Goal: Information Seeking & Learning: Learn about a topic

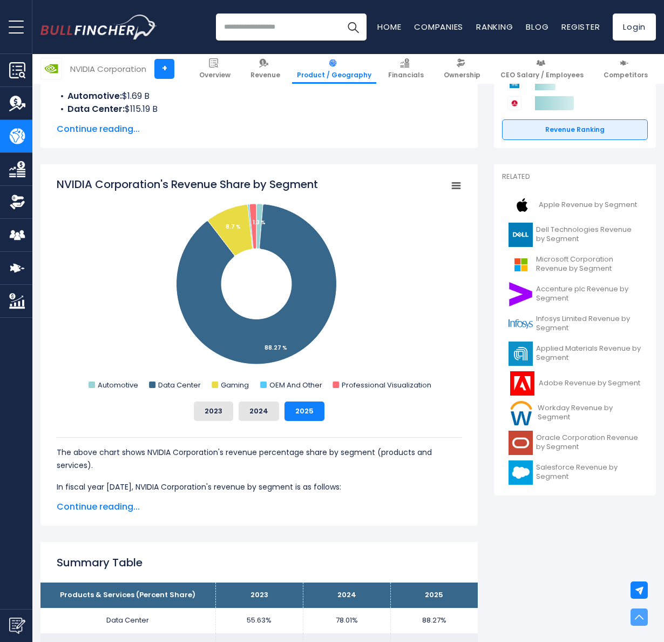
scroll to position [216, 0]
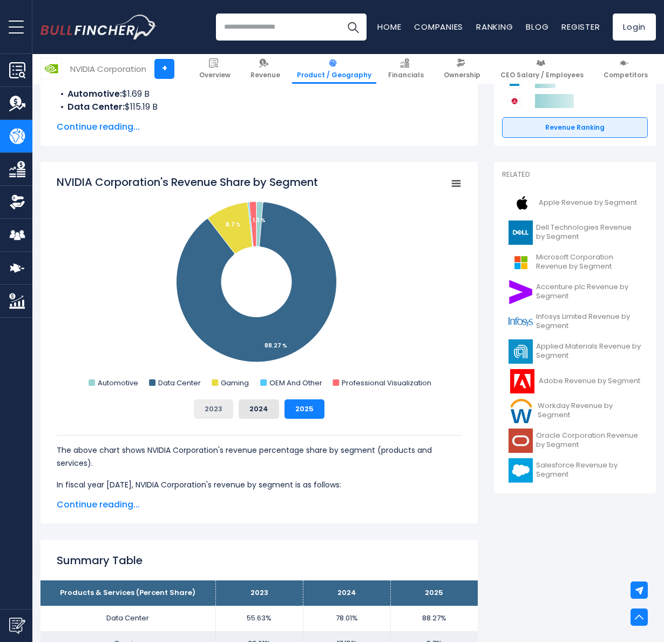
click at [223, 411] on button "2023" at bounding box center [213, 408] width 39 height 19
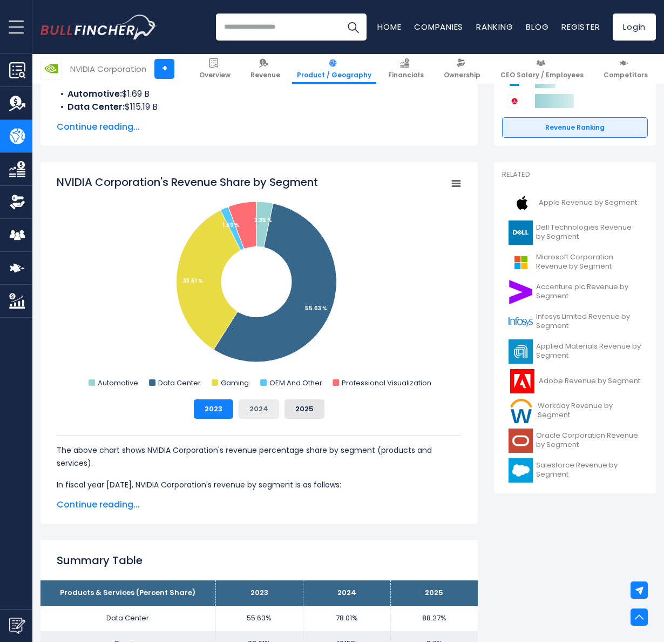
click at [255, 408] on button "2024" at bounding box center [259, 408] width 41 height 19
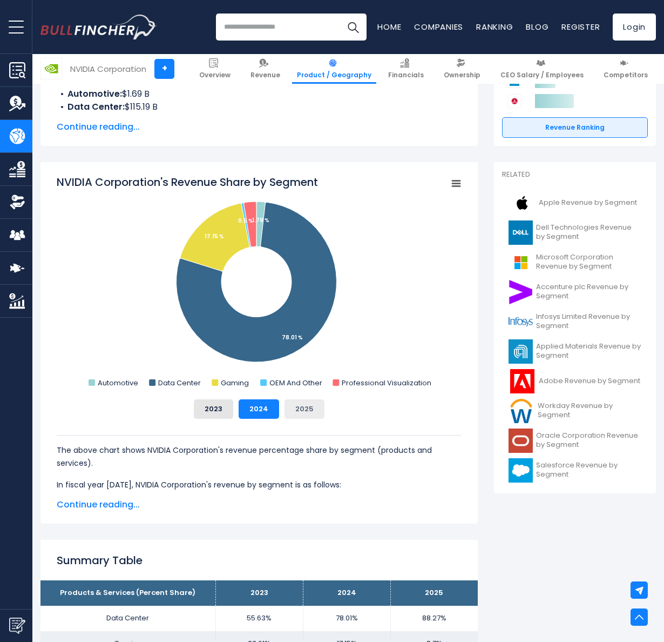
click at [302, 404] on button "2025" at bounding box center [305, 408] width 40 height 19
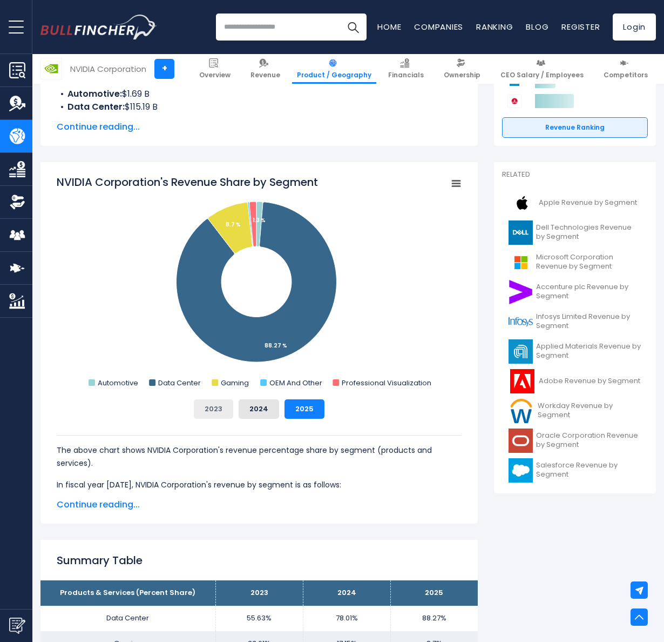
click at [204, 418] on button "2023" at bounding box center [213, 408] width 39 height 19
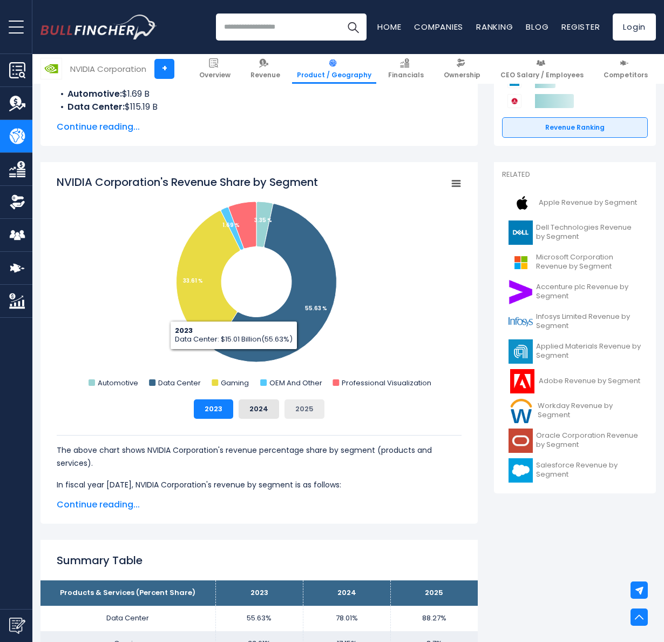
click at [304, 407] on button "2025" at bounding box center [305, 408] width 40 height 19
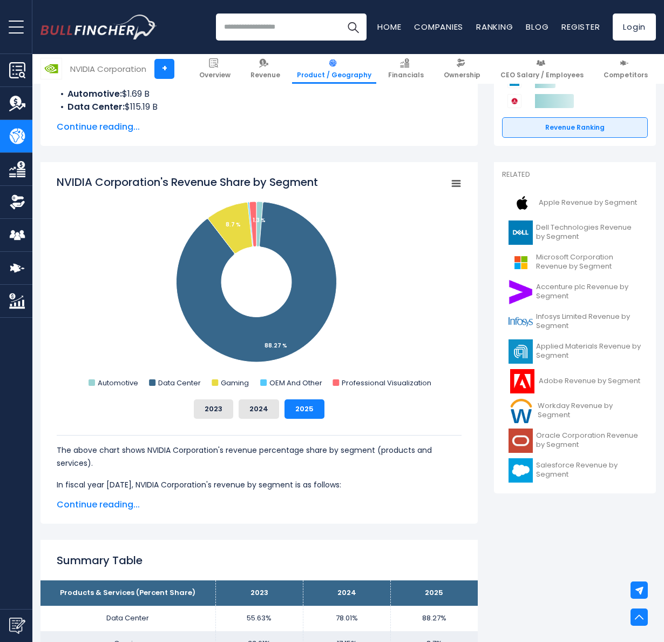
click at [101, 502] on span "Continue reading..." at bounding box center [259, 504] width 405 height 13
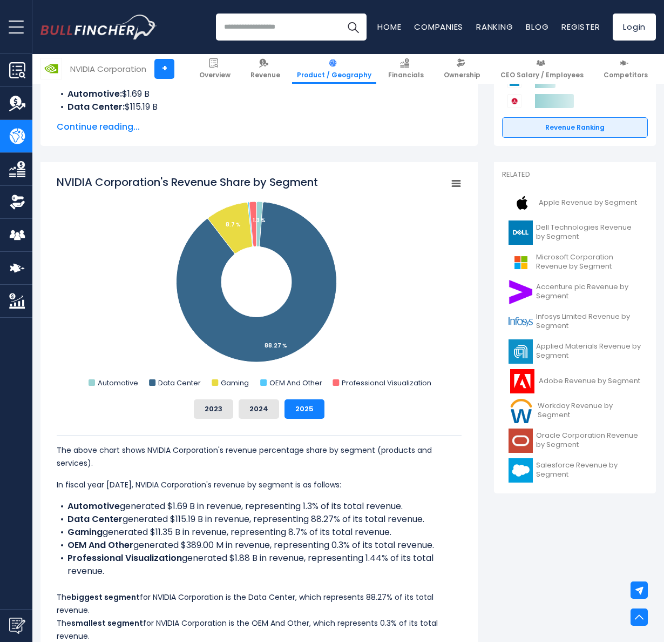
click at [218, 419] on div "The above chart shows NVIDIA Corporation's revenue percentage share by segment …" at bounding box center [259, 531] width 405 height 224
click at [221, 407] on button "2023" at bounding box center [213, 408] width 39 height 19
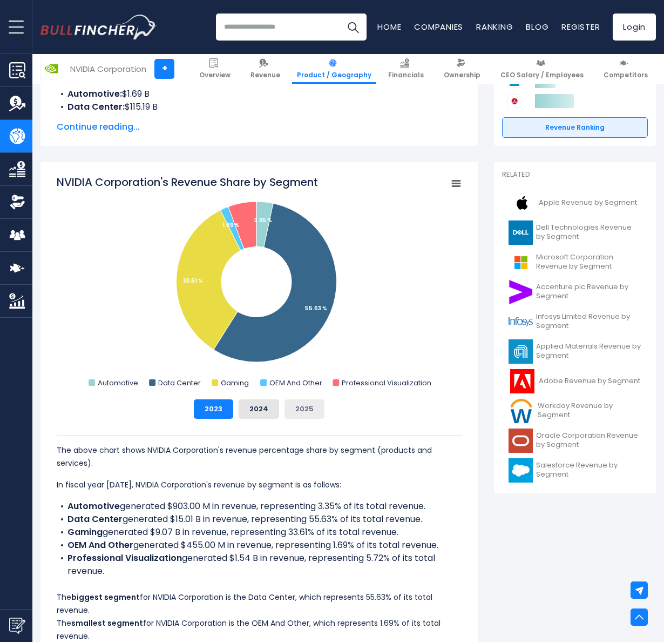
click at [311, 407] on button "2025" at bounding box center [305, 408] width 40 height 19
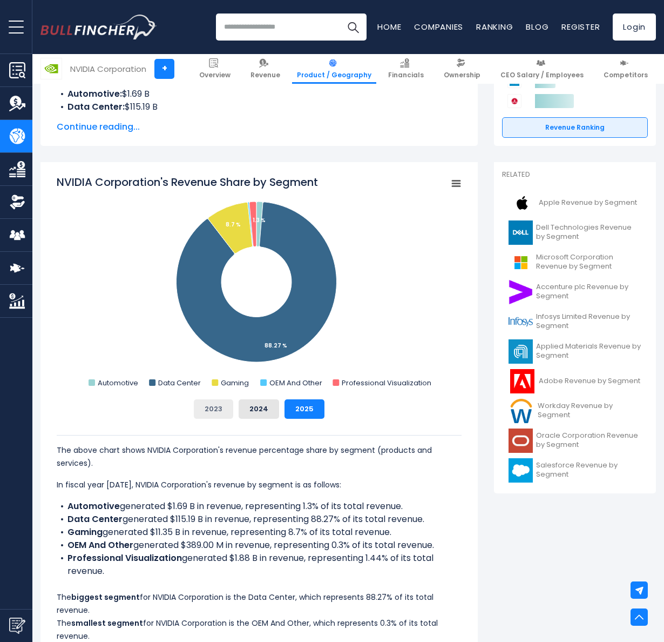
click at [219, 406] on button "2023" at bounding box center [213, 408] width 39 height 19
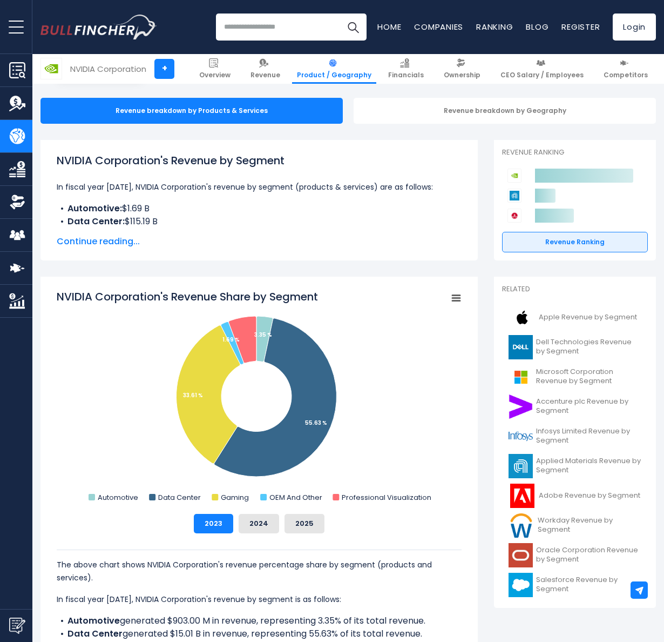
scroll to position [108, 0]
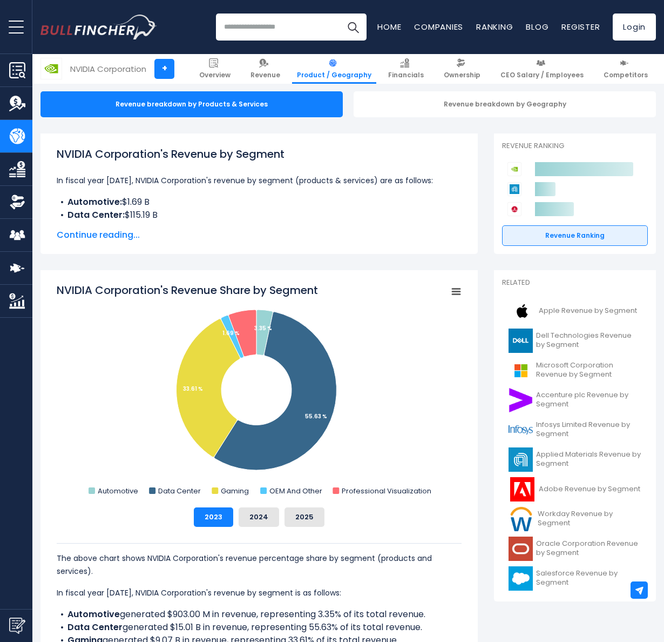
click at [461, 295] on div "NVIDIA Corporation's Revenue Share by Segment Created with Highcharts 12.1.2 Ch…" at bounding box center [260, 526] width 438 height 513
click at [455, 290] on rect "NVIDIA Corporation's Revenue Share by Segment" at bounding box center [456, 291] width 15 height 15
click at [398, 526] on div "2023 2024 2025" at bounding box center [259, 516] width 405 height 19
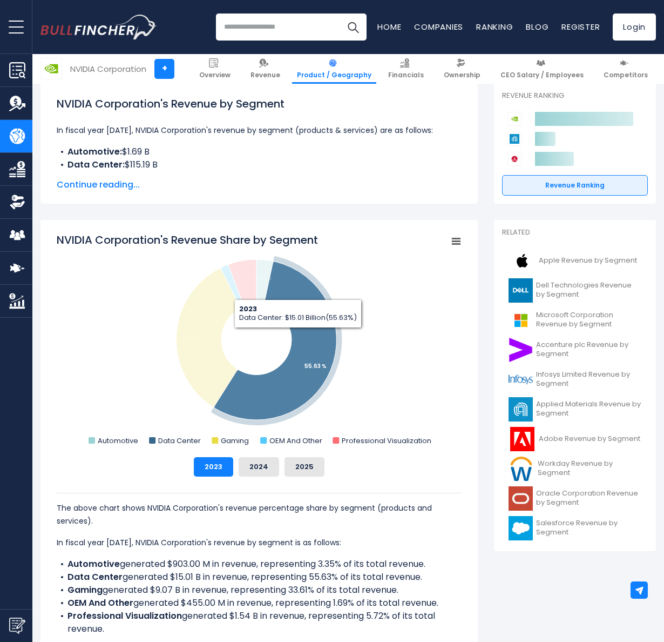
scroll to position [162, 0]
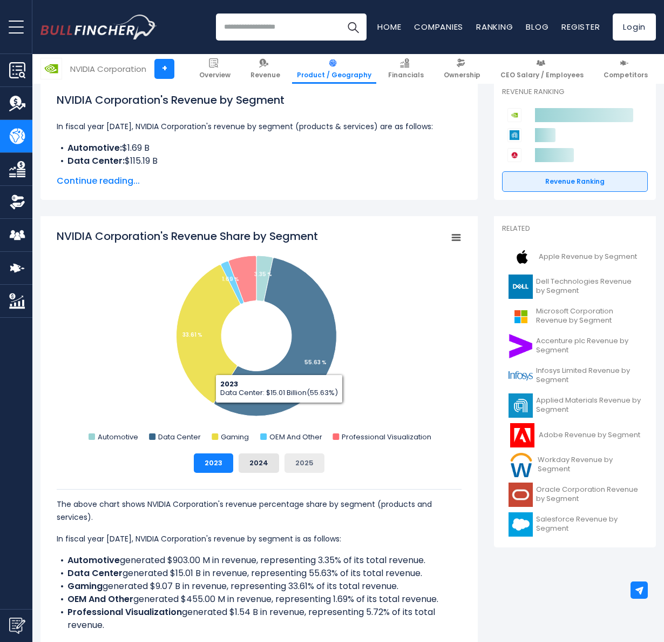
click at [313, 457] on button "2025" at bounding box center [305, 462] width 40 height 19
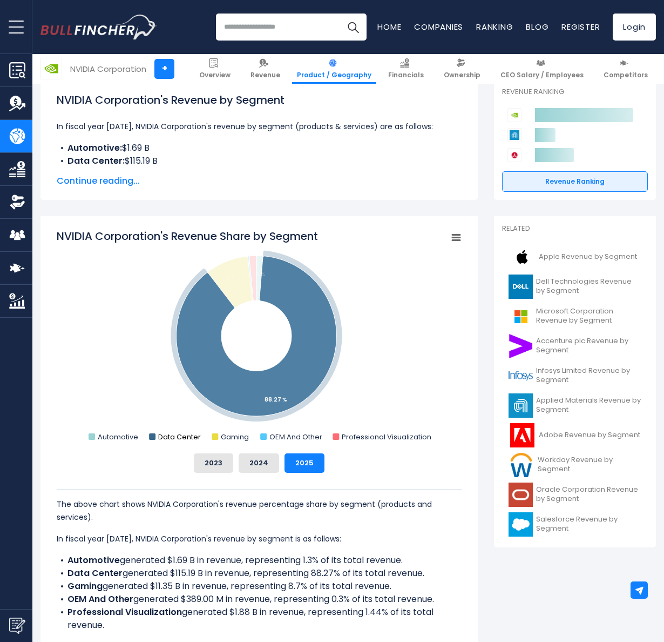
click at [153, 440] on rect "NVIDIA Corporation's Revenue Share by Segment" at bounding box center [152, 436] width 6 height 6
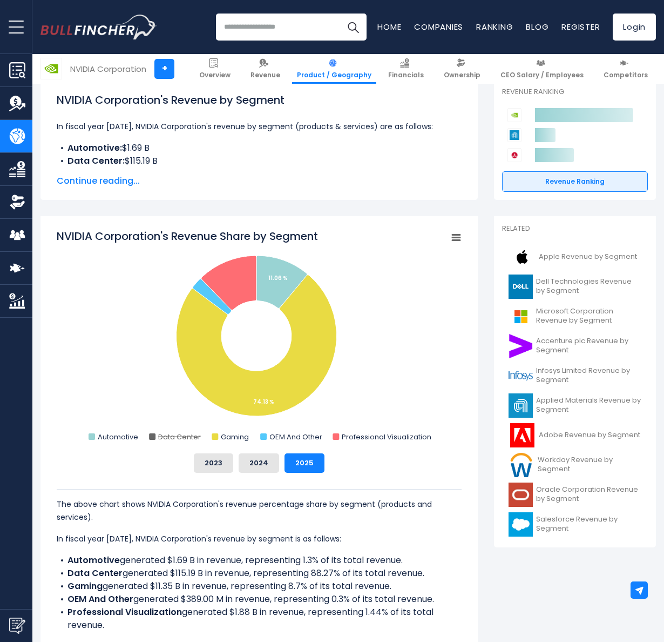
click at [153, 440] on rect "NVIDIA Corporation's Revenue Share by Segment" at bounding box center [152, 436] width 6 height 6
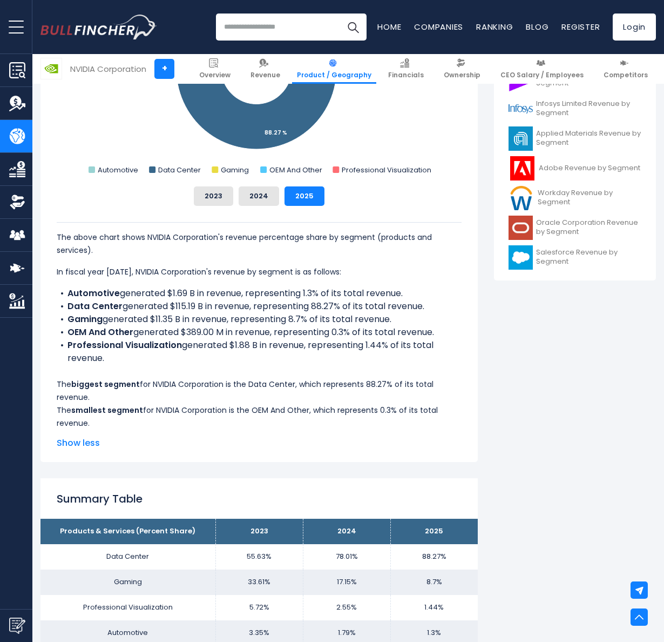
scroll to position [432, 0]
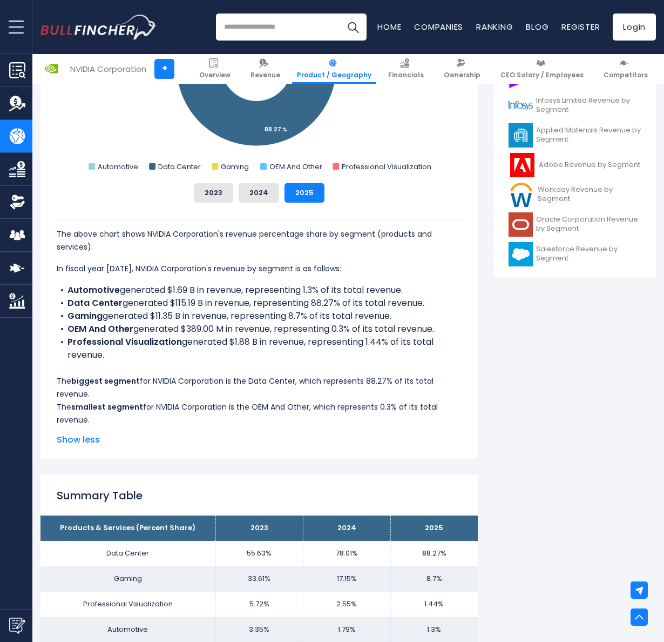
click at [65, 441] on span "Show less" at bounding box center [259, 439] width 405 height 13
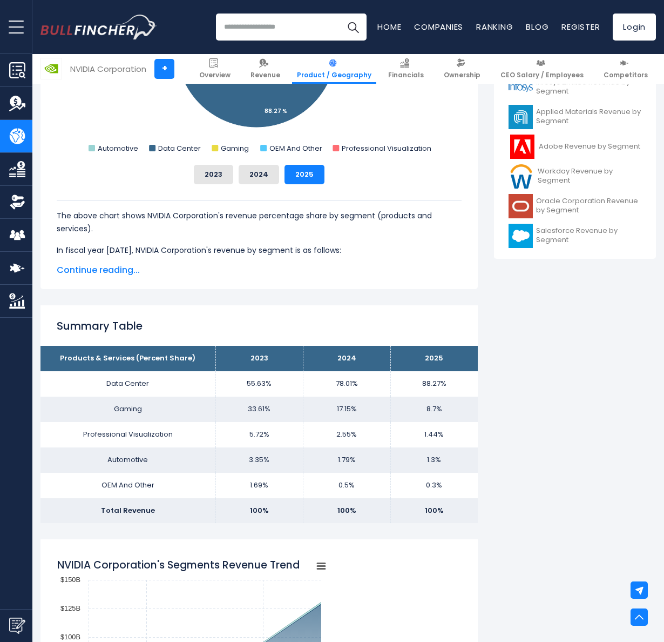
scroll to position [486, 0]
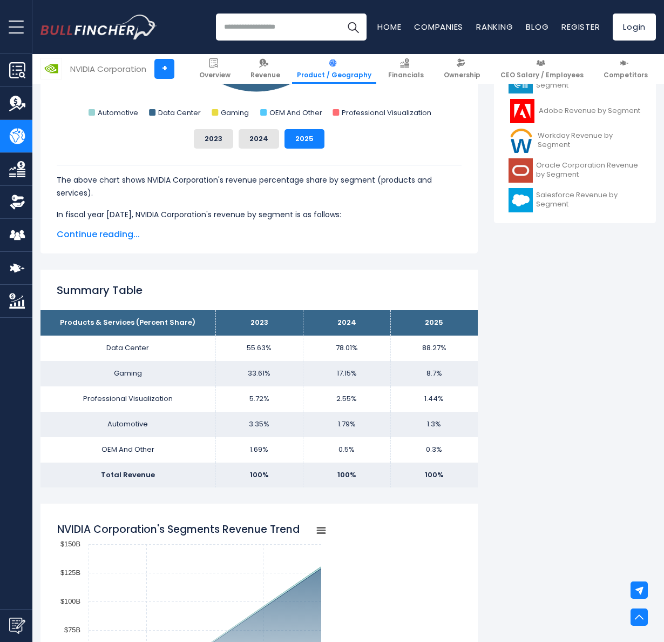
drag, startPoint x: 292, startPoint y: 418, endPoint x: 304, endPoint y: 439, distance: 23.7
click at [304, 439] on tbody "Products & Services (Percent Share) 2023 2024 2025 Data Center 55.63% 78.01% Ga…" at bounding box center [260, 398] width 438 height 177
click at [352, 491] on div "NVIDIA Corporation's Revenue by Segment In fiscal year 2025, NVIDIA Corporation…" at bounding box center [260, 646] width 438 height 1782
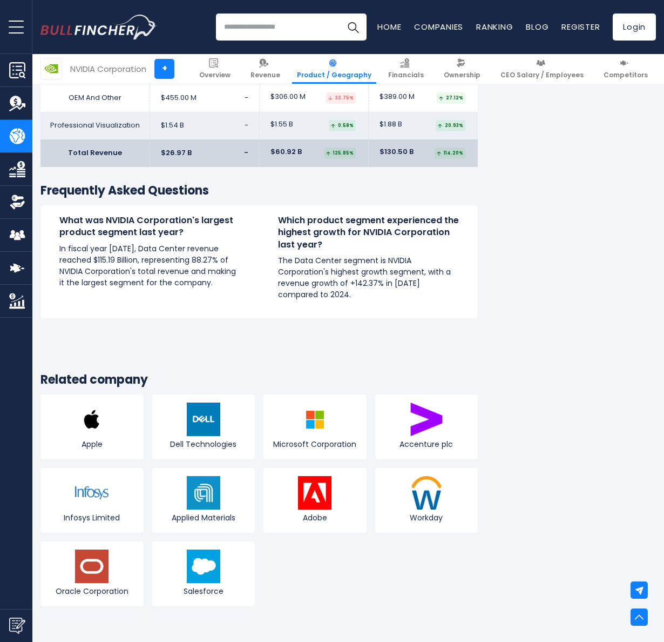
scroll to position [1837, 0]
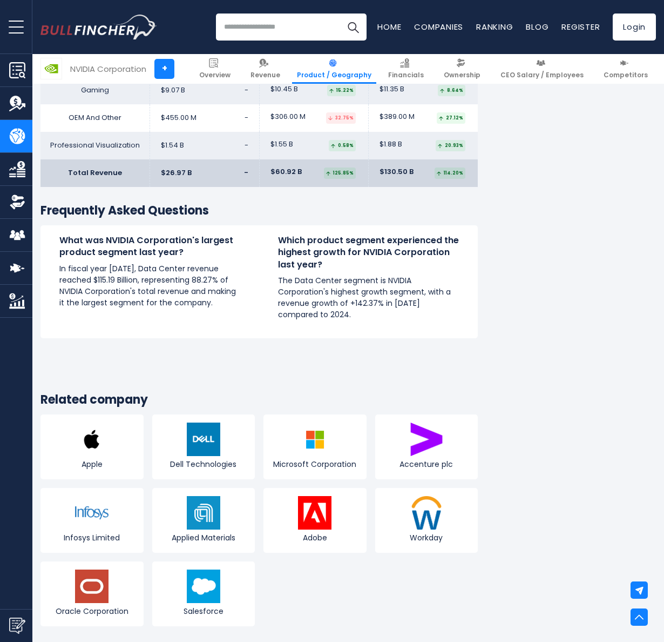
click at [353, 287] on p "The Data Center segment is NVIDIA Corporation's highest growth segment, with a …" at bounding box center [368, 297] width 181 height 45
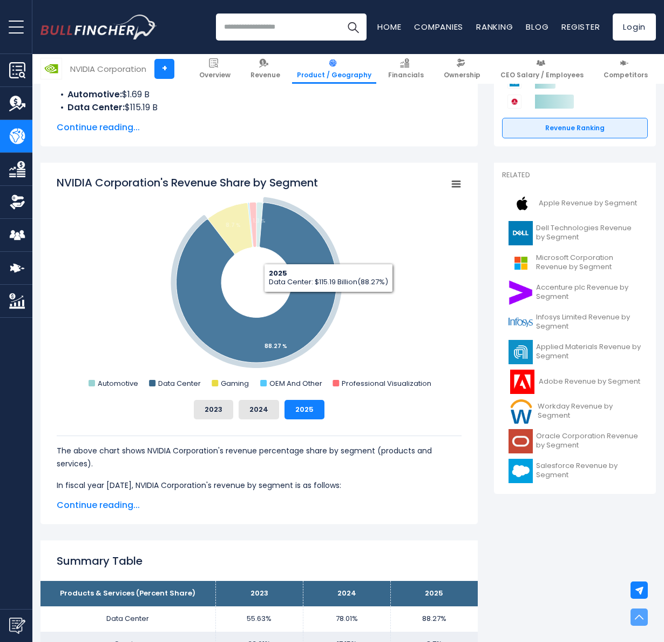
scroll to position [216, 0]
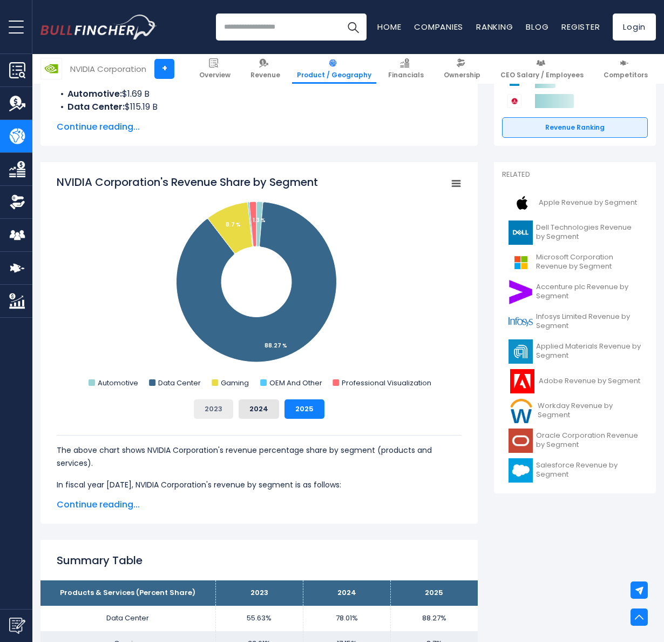
click at [213, 400] on button "2023" at bounding box center [213, 408] width 39 height 19
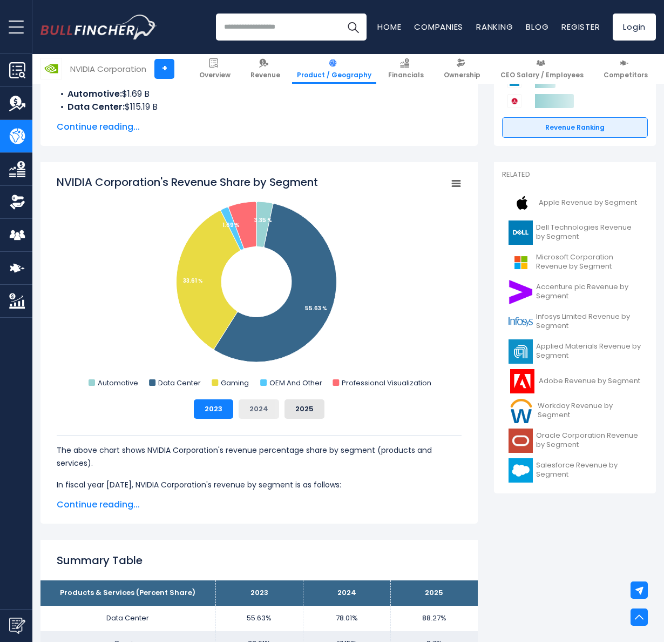
click at [249, 404] on button "2024" at bounding box center [259, 408] width 41 height 19
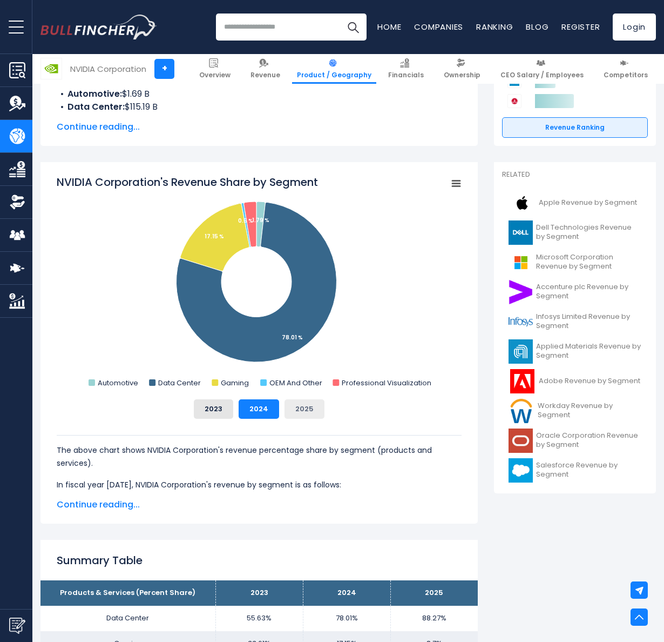
click at [314, 414] on button "2025" at bounding box center [305, 408] width 40 height 19
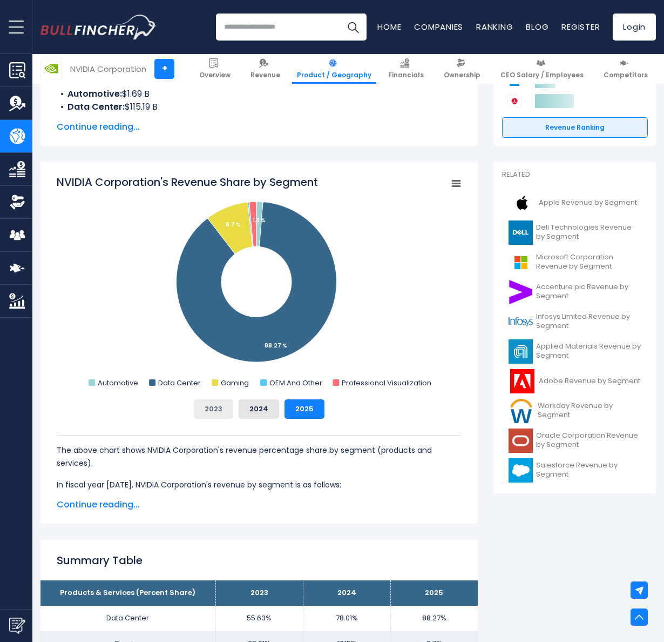
click at [223, 415] on button "2023" at bounding box center [213, 408] width 39 height 19
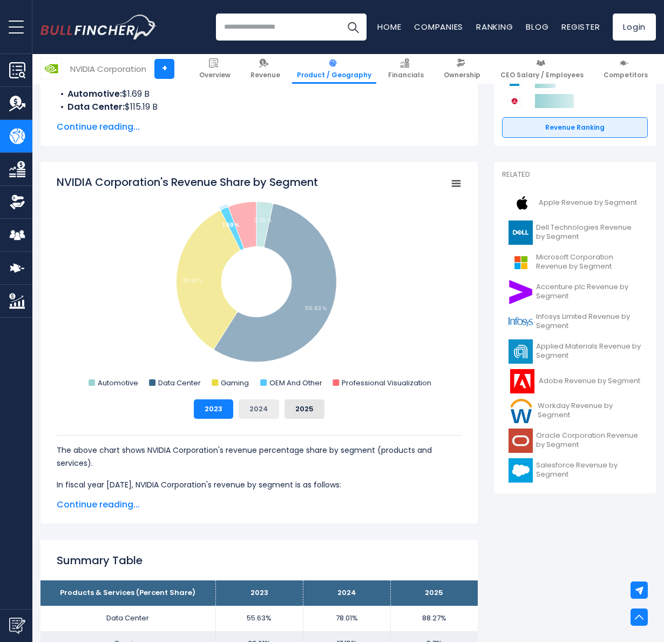
click at [263, 412] on button "2024" at bounding box center [259, 408] width 41 height 19
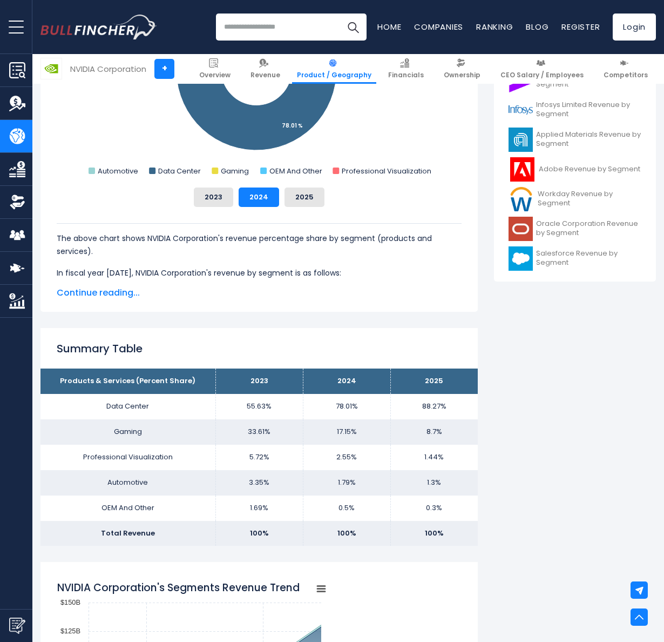
scroll to position [432, 0]
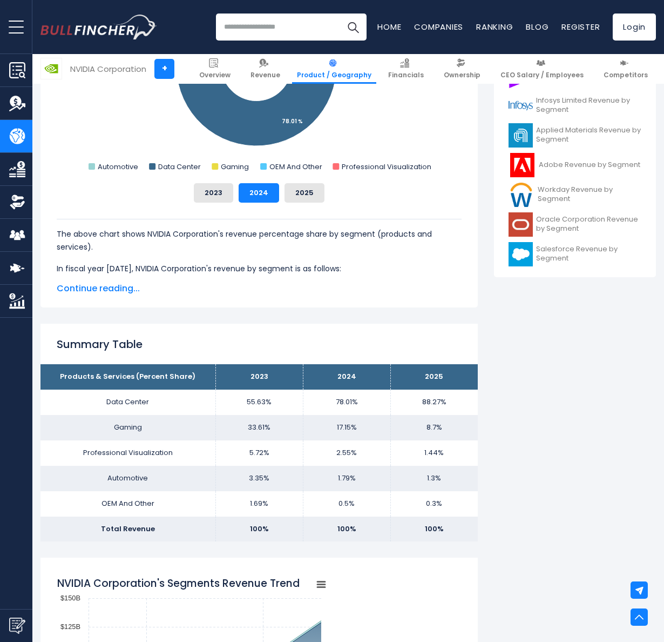
click at [447, 387] on th "2025" at bounding box center [435, 376] width 88 height 25
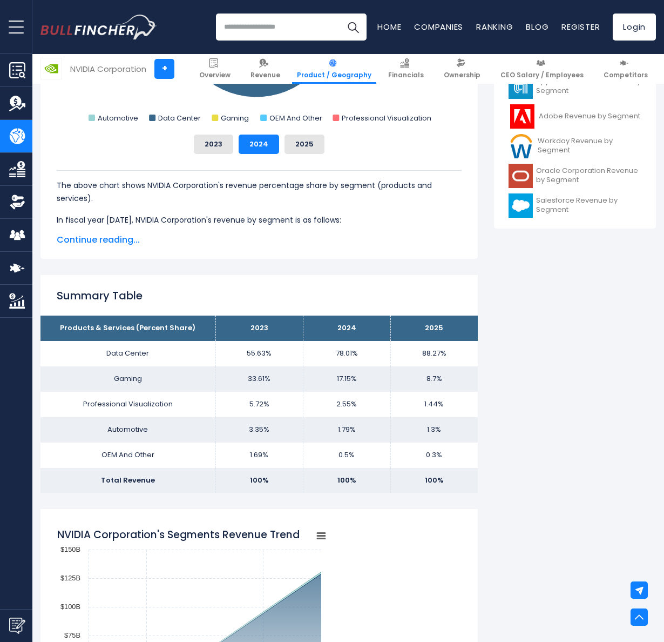
scroll to position [594, 0]
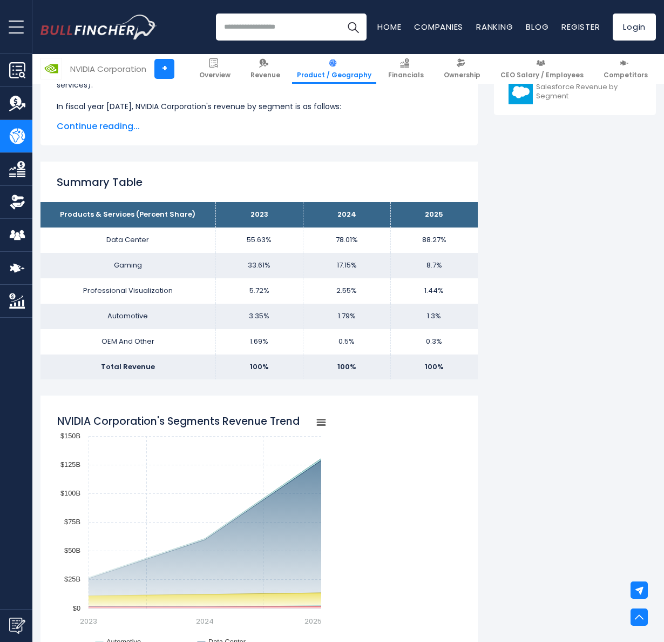
click at [305, 421] on rect "NVIDIA Corporation's Segments Revenue Trend" at bounding box center [192, 543] width 270 height 270
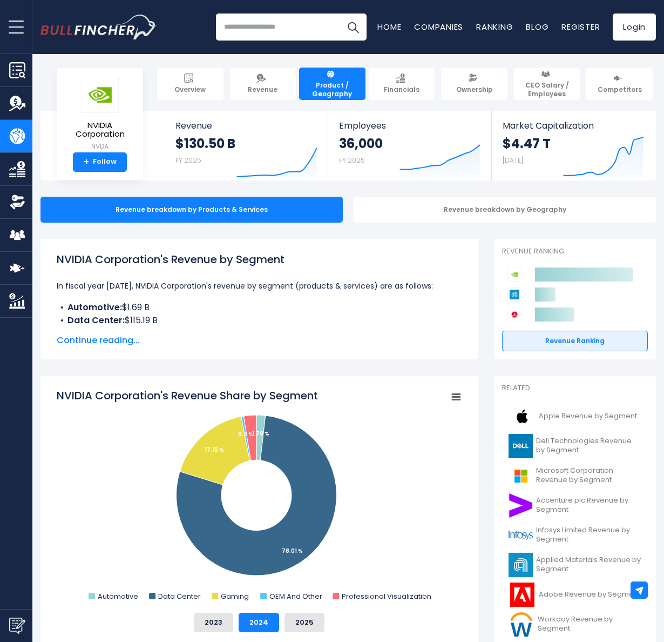
scroll to position [0, 0]
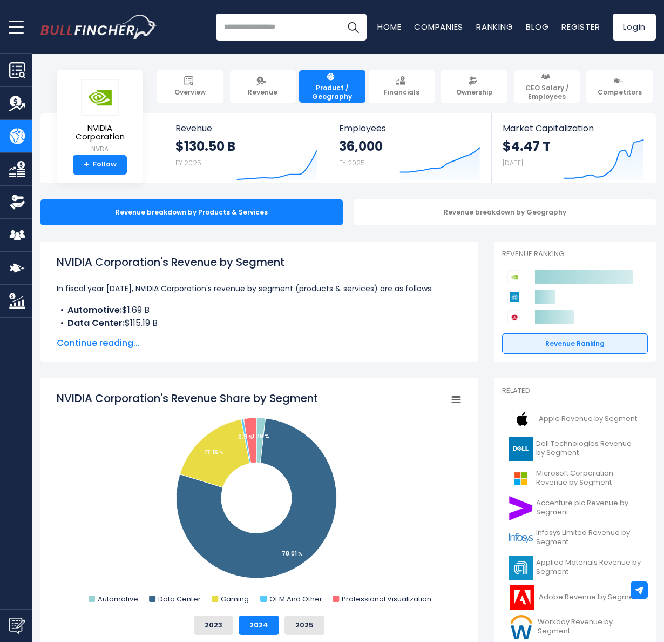
click at [456, 397] on icon "NVIDIA Corporation's Revenue Share by Segment" at bounding box center [457, 399] width 8 height 5
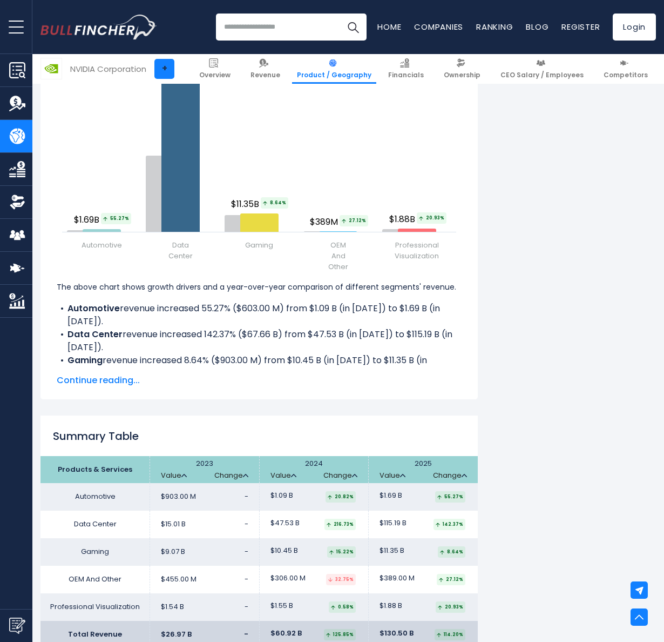
scroll to position [1296, 0]
